Goal: Communication & Community: Answer question/provide support

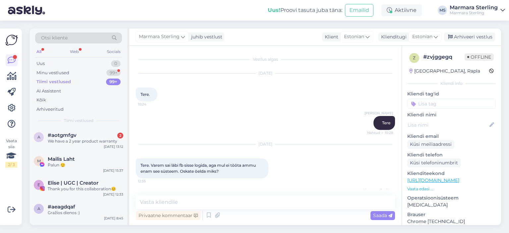
scroll to position [372, 0]
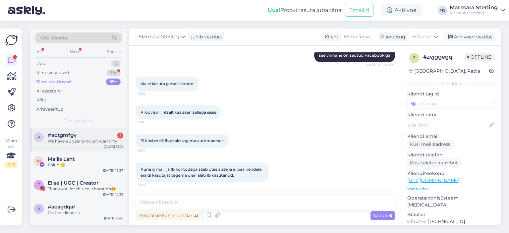
click at [78, 137] on div "#aotgmfgv 2" at bounding box center [86, 135] width 76 height 6
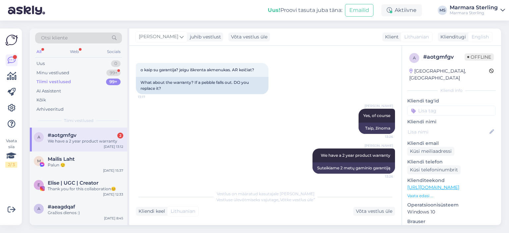
scroll to position [243, 0]
click at [89, 70] on div "Minu vestlused 99+" at bounding box center [78, 72] width 87 height 9
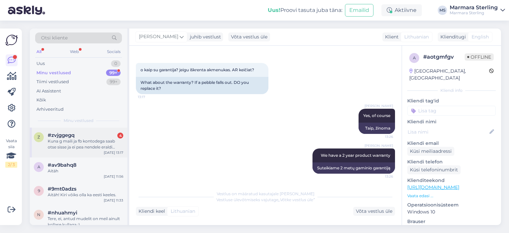
click at [74, 148] on div "Kuna g maili ja fb kontodega saab otse sisse ja ei pea nendele eraldi kasutajat…" at bounding box center [86, 144] width 76 height 12
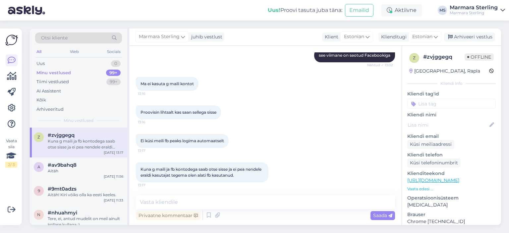
click at [22, 6] on img at bounding box center [26, 10] width 37 height 21
click at [24, 13] on img at bounding box center [26, 10] width 37 height 21
click at [22, 8] on img at bounding box center [26, 10] width 37 height 21
click at [43, 60] on div "Uus 0" at bounding box center [78, 63] width 87 height 9
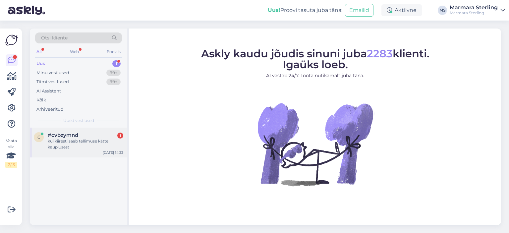
click at [80, 136] on div "#cvbzymnd 1" at bounding box center [86, 135] width 76 height 6
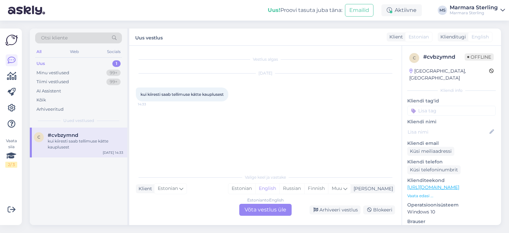
click at [258, 211] on div "Estonian to English Võta vestlus üle" at bounding box center [265, 210] width 52 height 12
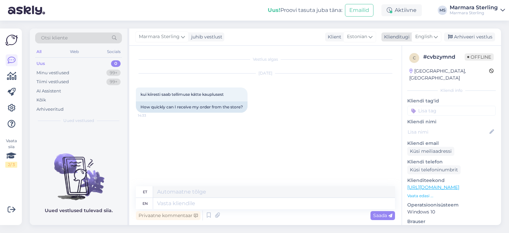
click at [424, 35] on span "English" at bounding box center [423, 36] width 17 height 7
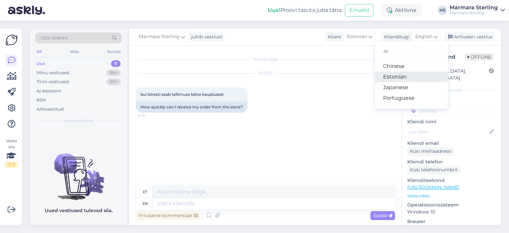
type input "es"
drag, startPoint x: 399, startPoint y: 77, endPoint x: 359, endPoint y: 96, distance: 43.9
click at [399, 77] on link "Estonian" at bounding box center [411, 77] width 73 height 11
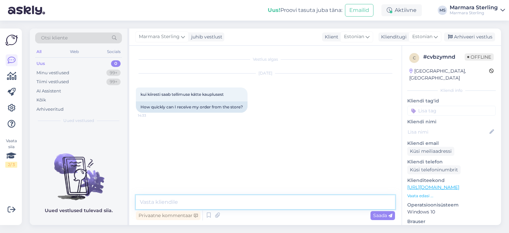
click at [223, 201] on textarea at bounding box center [265, 202] width 259 height 14
type textarea "Tere!"
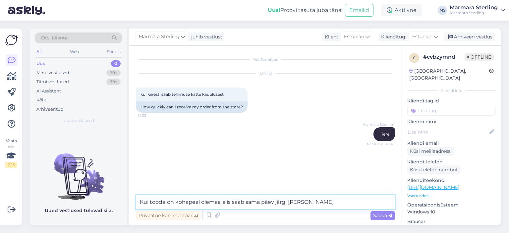
type textarea "Kui toode on kohapeal olemas, siis saab sama päev järgi tulla"
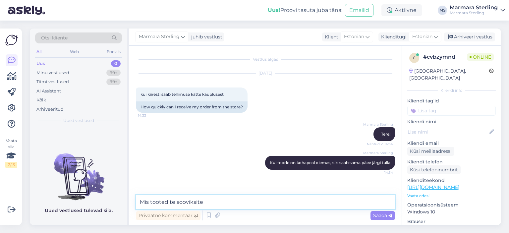
type textarea "Mis tooted te sooviksite?"
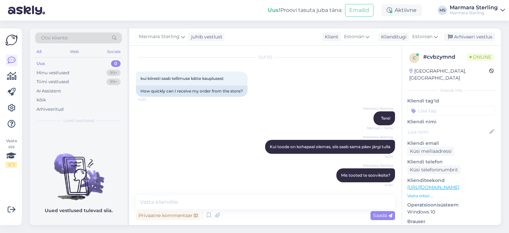
click at [439, 184] on link "[URL][DOMAIN_NAME]" at bounding box center [433, 187] width 52 height 6
click at [262, 205] on textarea at bounding box center [265, 202] width 259 height 14
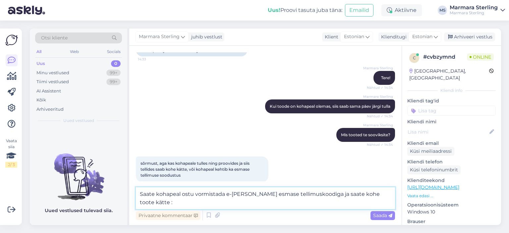
type textarea "Saate kohapeal ostu vormistada e-[PERSON_NAME] esmase tellimuskoodiga ja saate …"
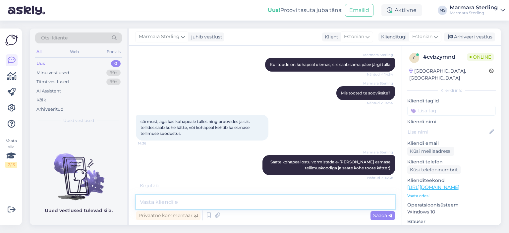
scroll to position [119, 0]
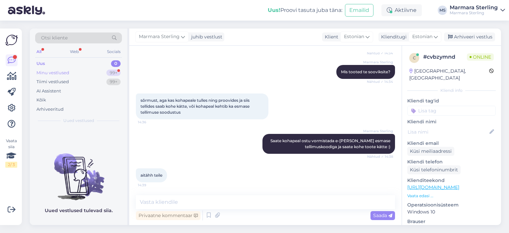
click at [65, 73] on div "Minu vestlused" at bounding box center [52, 73] width 33 height 7
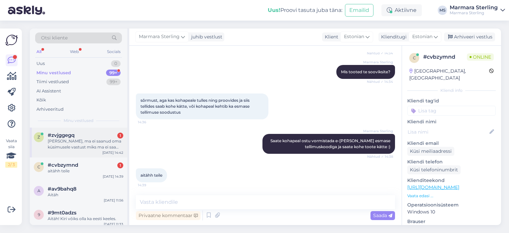
click at [94, 147] on div "[PERSON_NAME], ma ei saanud oma küsimusele vastust miks ma ei saa sisse fb kont…" at bounding box center [86, 144] width 76 height 12
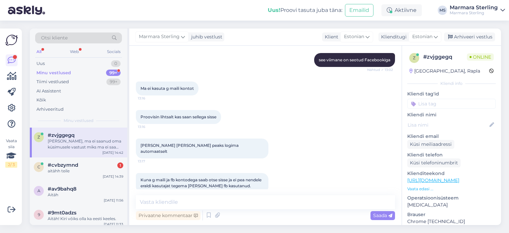
scroll to position [407, 0]
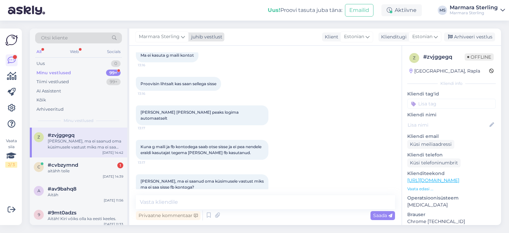
click at [181, 37] on icon at bounding box center [183, 36] width 4 height 7
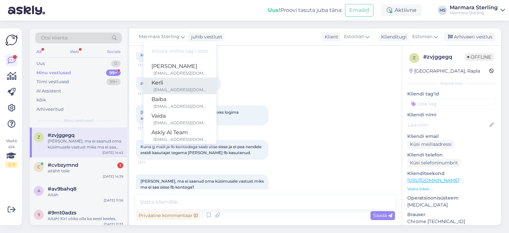
click at [183, 81] on div "Kerli" at bounding box center [179, 83] width 57 height 8
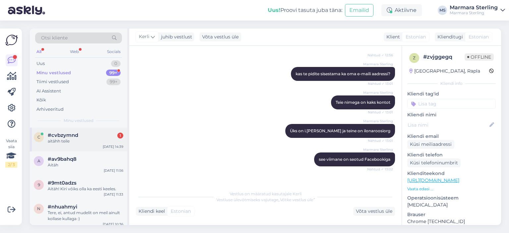
click at [50, 134] on span "#cvbzymnd" at bounding box center [63, 135] width 30 height 6
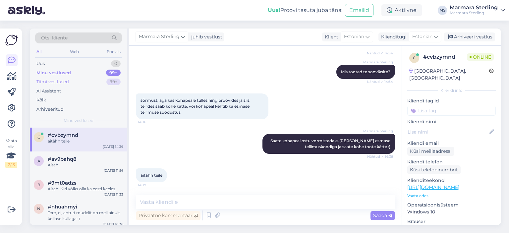
click at [68, 84] on div "Tiimi vestlused" at bounding box center [52, 82] width 32 height 7
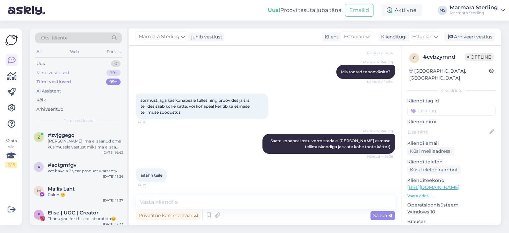
click at [65, 73] on div "Minu vestlused" at bounding box center [52, 73] width 33 height 7
